Goal: Information Seeking & Learning: Check status

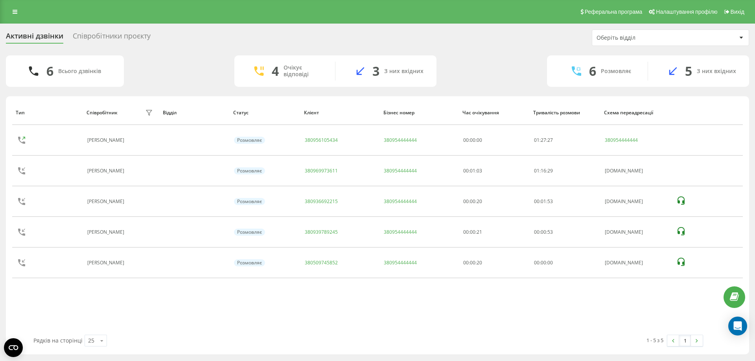
click at [113, 35] on div "Співробітники проєкту" at bounding box center [112, 38] width 78 height 12
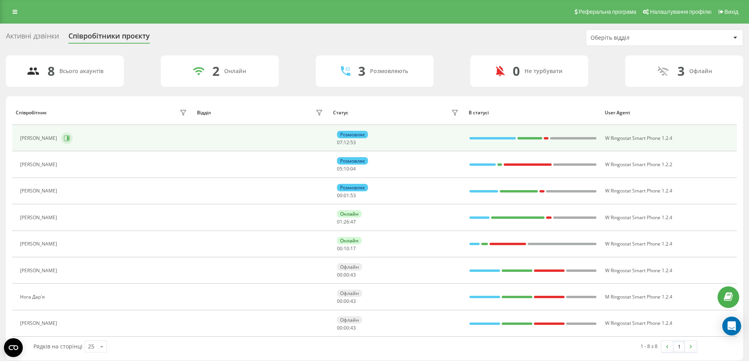
click at [69, 137] on icon at bounding box center [68, 138] width 2 height 4
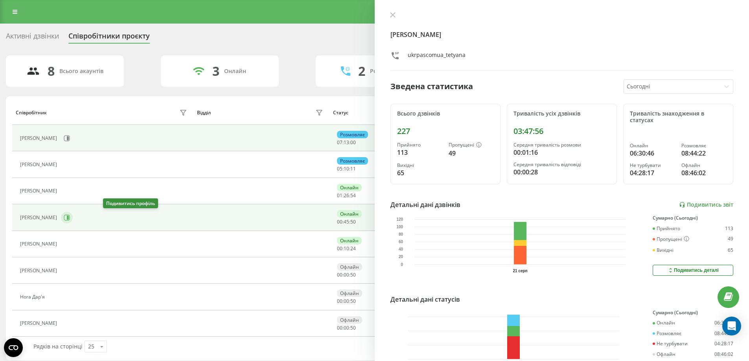
click at [70, 218] on icon at bounding box center [67, 218] width 6 height 6
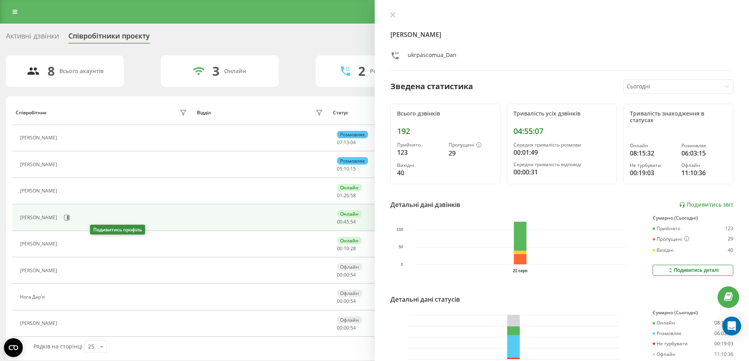
click at [69, 241] on icon at bounding box center [65, 244] width 6 height 6
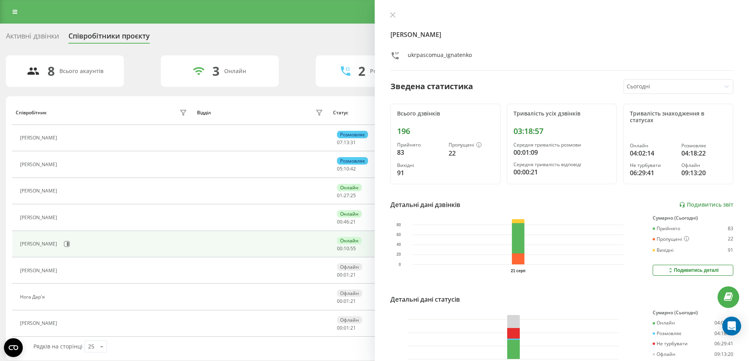
drag, startPoint x: 42, startPoint y: 35, endPoint x: 51, endPoint y: 28, distance: 11.6
click at [42, 35] on div "Активні дзвінки" at bounding box center [32, 38] width 53 height 12
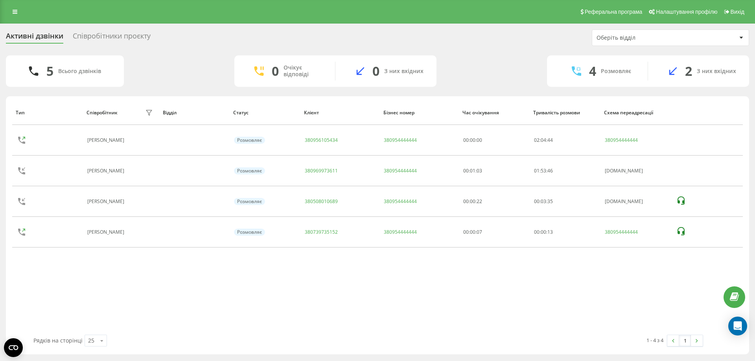
click at [107, 36] on div "Співробітники проєкту" at bounding box center [112, 38] width 78 height 12
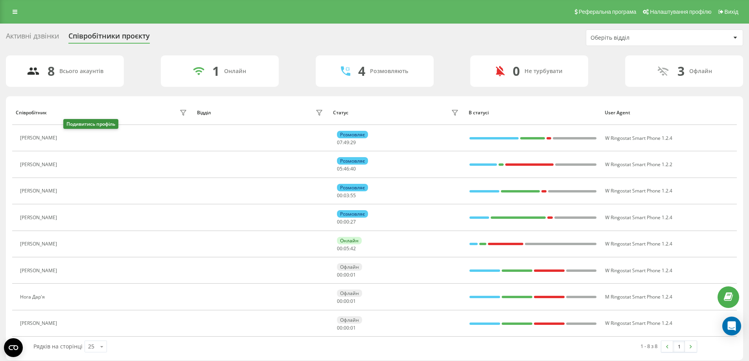
click at [69, 140] on icon at bounding box center [65, 138] width 6 height 6
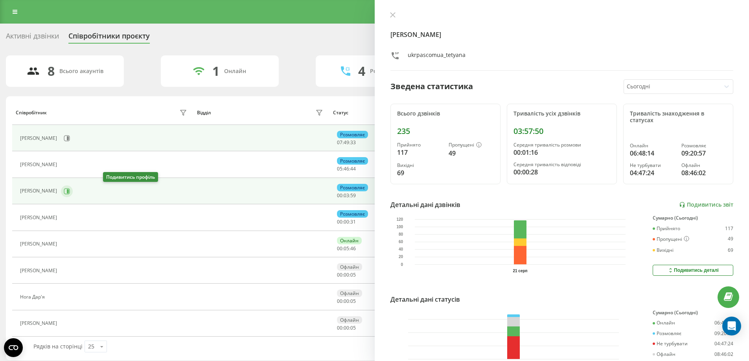
click at [69, 191] on icon at bounding box center [68, 191] width 2 height 4
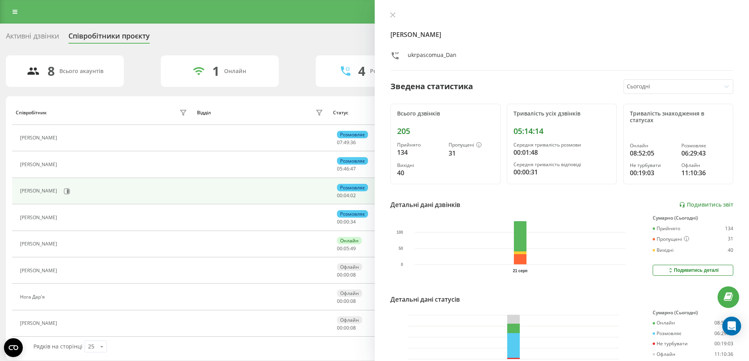
click at [69, 245] on icon at bounding box center [65, 244] width 6 height 6
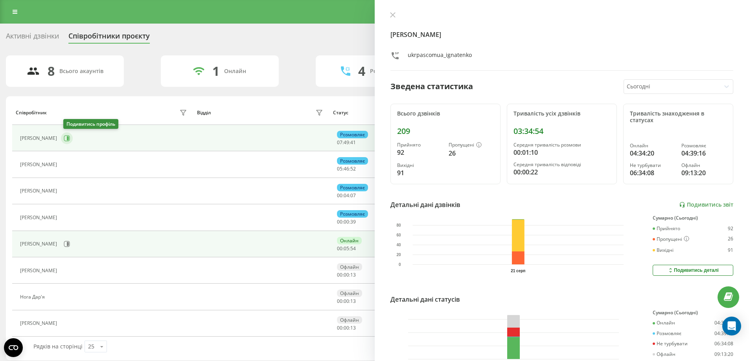
click at [68, 140] on icon at bounding box center [67, 138] width 6 height 6
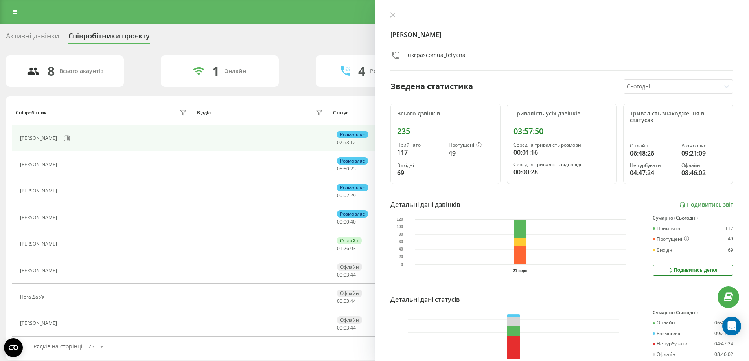
click at [28, 34] on div "Активні дзвінки" at bounding box center [32, 38] width 53 height 12
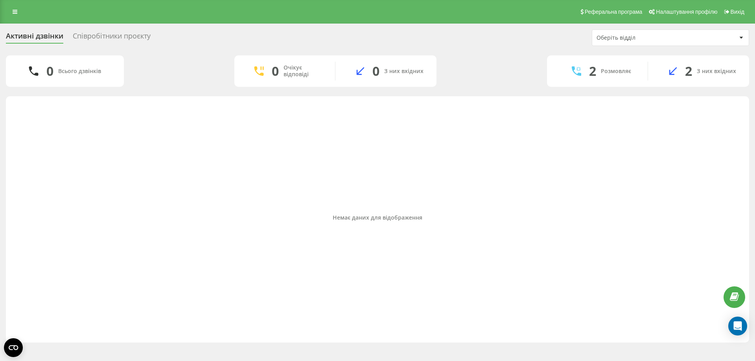
click at [107, 34] on div "Співробітники проєкту" at bounding box center [112, 38] width 78 height 12
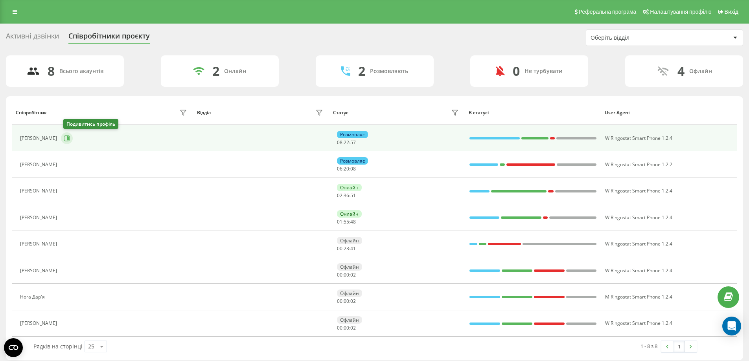
drag, startPoint x: 62, startPoint y: 141, endPoint x: 67, endPoint y: 138, distance: 6.0
click at [63, 141] on div "[PERSON_NAME]" at bounding box center [104, 138] width 169 height 13
click at [69, 136] on icon at bounding box center [67, 138] width 6 height 6
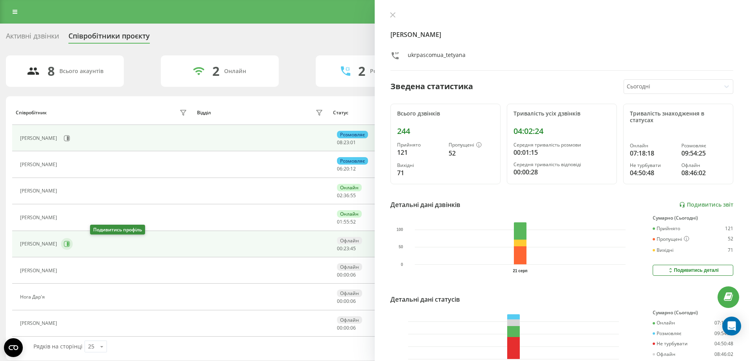
click at [73, 241] on button at bounding box center [67, 244] width 12 height 12
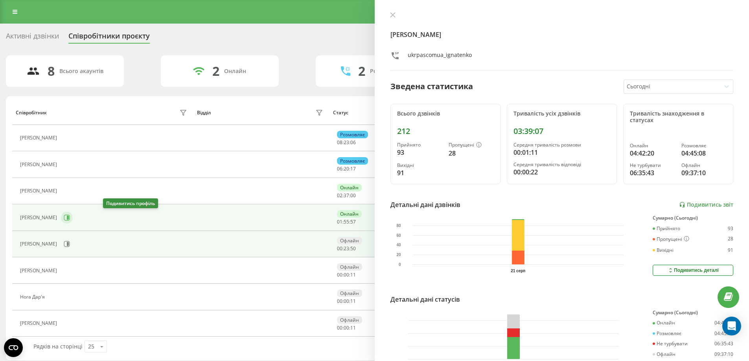
click at [70, 218] on icon at bounding box center [67, 218] width 6 height 6
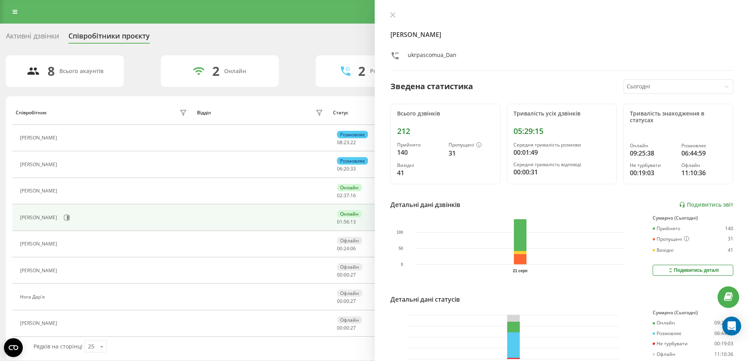
click at [45, 34] on div "Активні дзвінки" at bounding box center [32, 38] width 53 height 12
